Goal: Complete application form: Complete application form

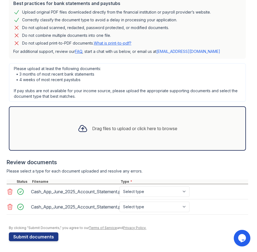
scroll to position [130, 0]
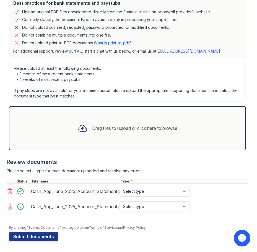
click at [10, 205] on icon at bounding box center [10, 206] width 7 height 7
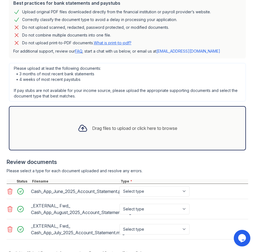
scroll to position [155, 0]
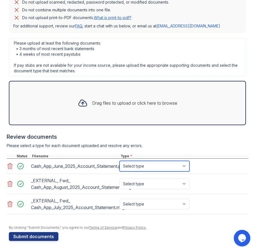
click at [164, 167] on select "Select type Paystub Bank Statement Offer Letter Tax Documents Benefit Award Let…" at bounding box center [155, 166] width 70 height 11
select select "other"
click at [120, 161] on select "Select type Paystub Bank Statement Offer Letter Tax Documents Benefit Award Let…" at bounding box center [155, 166] width 70 height 11
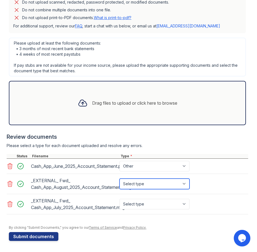
click at [150, 183] on select "Select type Paystub Bank Statement Offer Letter Tax Documents Benefit Award Let…" at bounding box center [155, 183] width 70 height 11
select select "other"
click at [120, 178] on select "Select type Paystub Bank Statement Offer Letter Tax Documents Benefit Award Let…" at bounding box center [155, 183] width 70 height 11
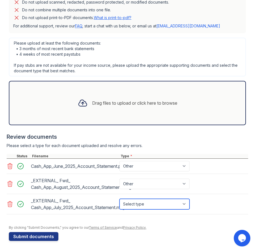
click at [146, 206] on select "Select type Paystub Bank Statement Offer Letter Tax Documents Benefit Award Let…" at bounding box center [155, 204] width 70 height 11
select select "other"
click at [120, 199] on select "Select type Paystub Bank Statement Offer Letter Tax Documents Benefit Award Let…" at bounding box center [155, 204] width 70 height 11
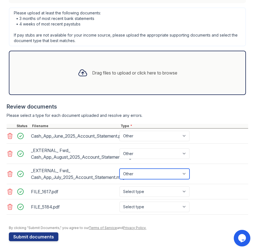
scroll to position [185, 0]
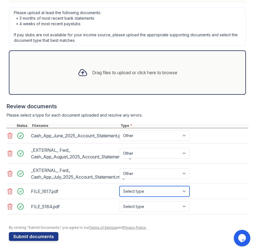
click at [186, 191] on select "Select type Paystub Bank Statement Offer Letter Tax Documents Benefit Award Let…" at bounding box center [155, 191] width 70 height 11
select select "other"
click at [120, 186] on select "Select type Paystub Bank Statement Offer Letter Tax Documents Benefit Award Let…" at bounding box center [155, 191] width 70 height 11
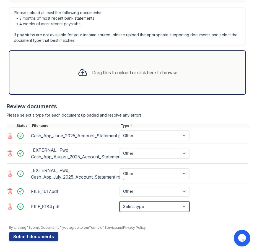
click at [186, 206] on select "Select type Paystub Bank Statement Offer Letter Tax Documents Benefit Award Let…" at bounding box center [155, 206] width 70 height 11
select select "other"
click at [120, 201] on select "Select type Paystub Bank Statement Offer Letter Tax Documents Benefit Award Let…" at bounding box center [155, 206] width 70 height 11
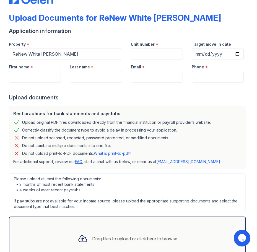
scroll to position [0, 0]
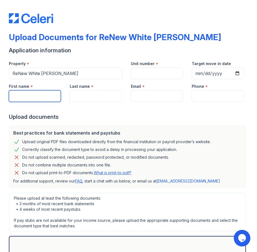
click at [44, 99] on input "First name" at bounding box center [35, 96] width 52 height 12
type input "Ebony"
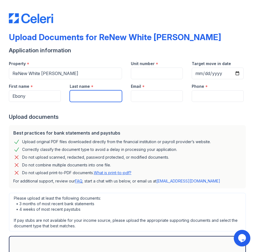
click at [82, 93] on input "Last name" at bounding box center [96, 96] width 52 height 12
type input "Brown"
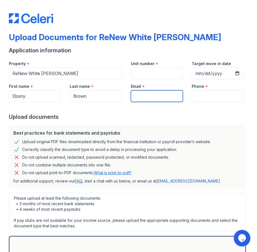
click at [132, 96] on input "Email" at bounding box center [157, 96] width 52 height 12
type input "[EMAIL_ADDRESS][DOMAIN_NAME]"
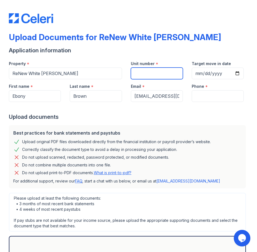
click at [146, 70] on input "Unit number" at bounding box center [157, 74] width 52 height 12
type input "TBD"
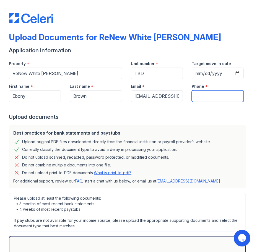
click at [193, 95] on input "Phone" at bounding box center [218, 96] width 52 height 12
type input "[PHONE_NUMBER]"
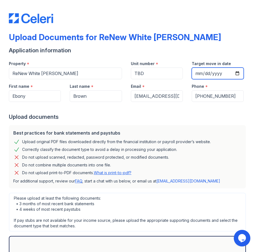
click at [232, 73] on input "Target move in date" at bounding box center [218, 74] width 52 height 12
type input "[DATE]"
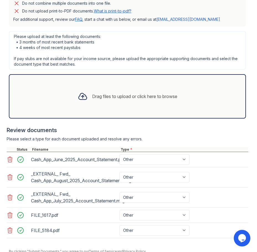
scroll to position [185, 0]
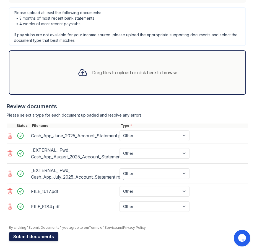
click at [42, 236] on button "Submit documents" at bounding box center [34, 236] width 50 height 9
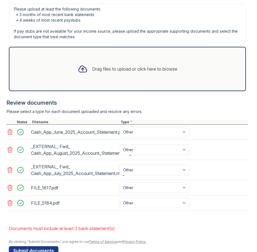
scroll to position [191, 0]
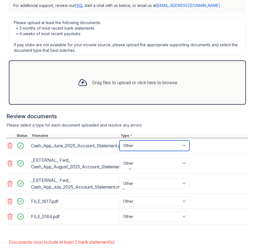
click at [139, 147] on select "Paystub Bank Statement Offer Letter Tax Documents Benefit Award Letter Investme…" at bounding box center [155, 145] width 70 height 11
select select "bank_statement"
click at [120, 140] on select "Paystub Bank Statement Offer Letter Tax Documents Benefit Award Letter Investme…" at bounding box center [155, 145] width 70 height 11
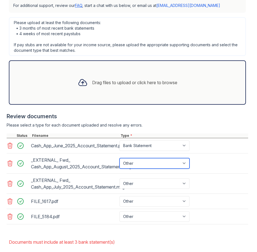
click at [141, 162] on select "Paystub Bank Statement Offer Letter Tax Documents Benefit Award Letter Investme…" at bounding box center [155, 163] width 70 height 11
select select "bank_statement"
click at [120, 158] on select "Paystub Bank Statement Offer Letter Tax Documents Benefit Award Letter Investme…" at bounding box center [155, 163] width 70 height 11
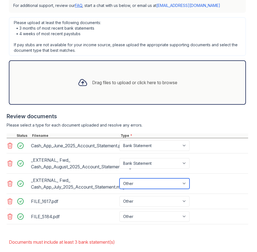
click at [144, 183] on select "Paystub Bank Statement Offer Letter Tax Documents Benefit Award Letter Investme…" at bounding box center [155, 183] width 70 height 11
select select "bank_statement"
click at [120, 178] on select "Paystub Bank Statement Offer Letter Tax Documents Benefit Award Letter Investme…" at bounding box center [155, 183] width 70 height 11
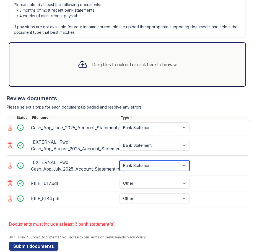
scroll to position [219, 0]
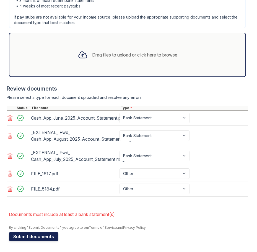
click at [50, 235] on button "Submit documents" at bounding box center [34, 236] width 50 height 9
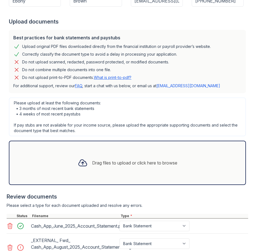
scroll to position [216, 0]
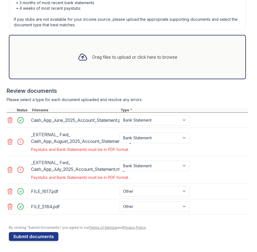
click at [9, 142] on icon at bounding box center [10, 142] width 5 height 6
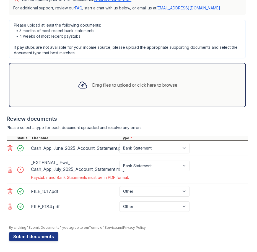
click at [11, 171] on icon at bounding box center [10, 170] width 5 height 6
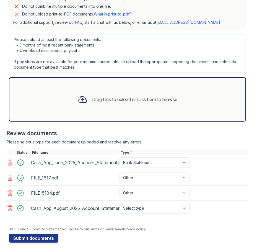
scroll to position [176, 0]
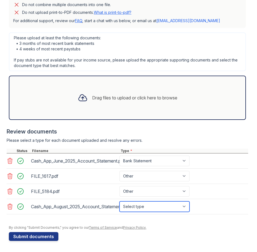
click at [187, 206] on select "Select type Paystub Bank Statement Offer Letter Tax Documents Benefit Award Let…" at bounding box center [155, 206] width 70 height 11
select select "bank_statement"
click at [120, 201] on select "Select type Paystub Bank Statement Offer Letter Tax Documents Benefit Award Let…" at bounding box center [155, 206] width 70 height 11
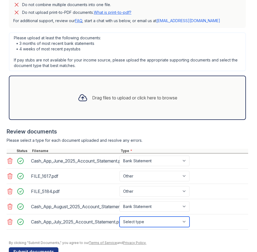
click at [183, 221] on select "Select type Paystub Bank Statement Offer Letter Tax Documents Benefit Award Let…" at bounding box center [155, 221] width 70 height 11
select select "bank_statement"
click at [120, 216] on select "Select type Paystub Bank Statement Offer Letter Tax Documents Benefit Award Let…" at bounding box center [155, 221] width 70 height 11
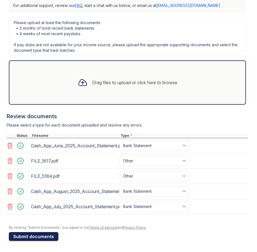
click at [42, 237] on button "Submit documents" at bounding box center [34, 236] width 50 height 9
